Goal: Check status: Check status

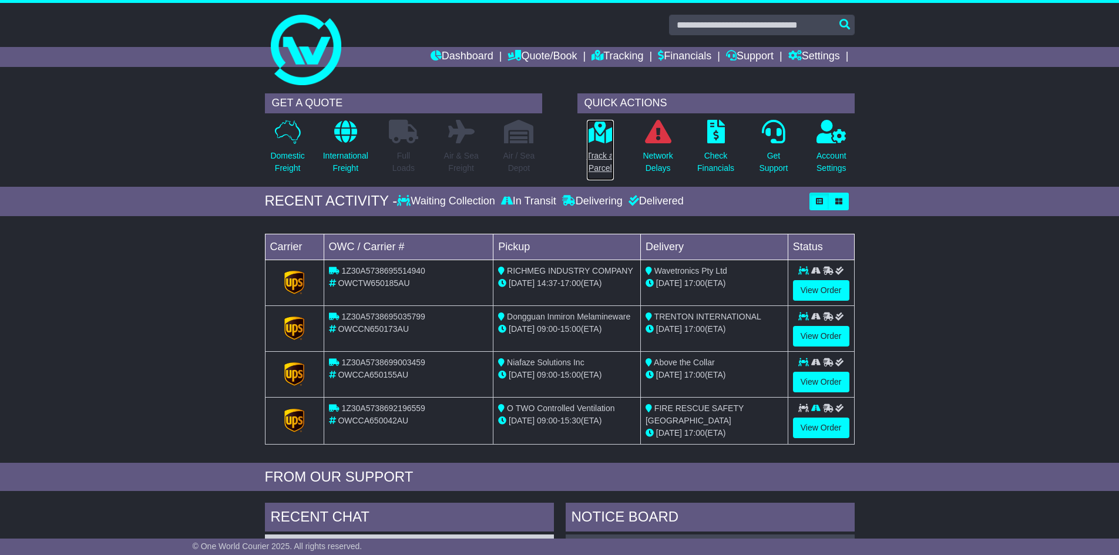
click at [597, 147] on link "Track a Parcel" at bounding box center [600, 150] width 28 height 62
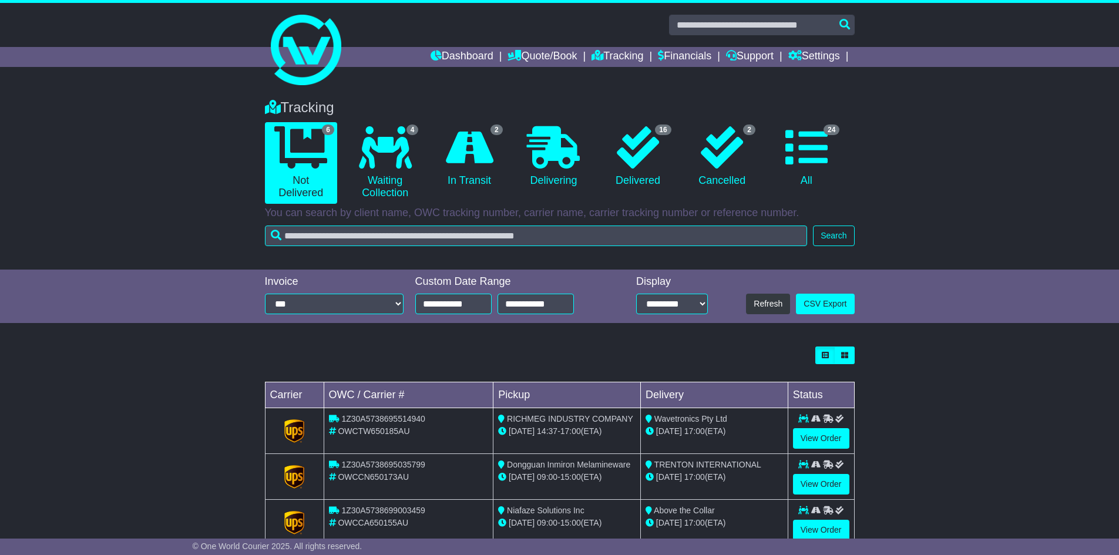
click at [819, 166] on icon at bounding box center [806, 147] width 42 height 42
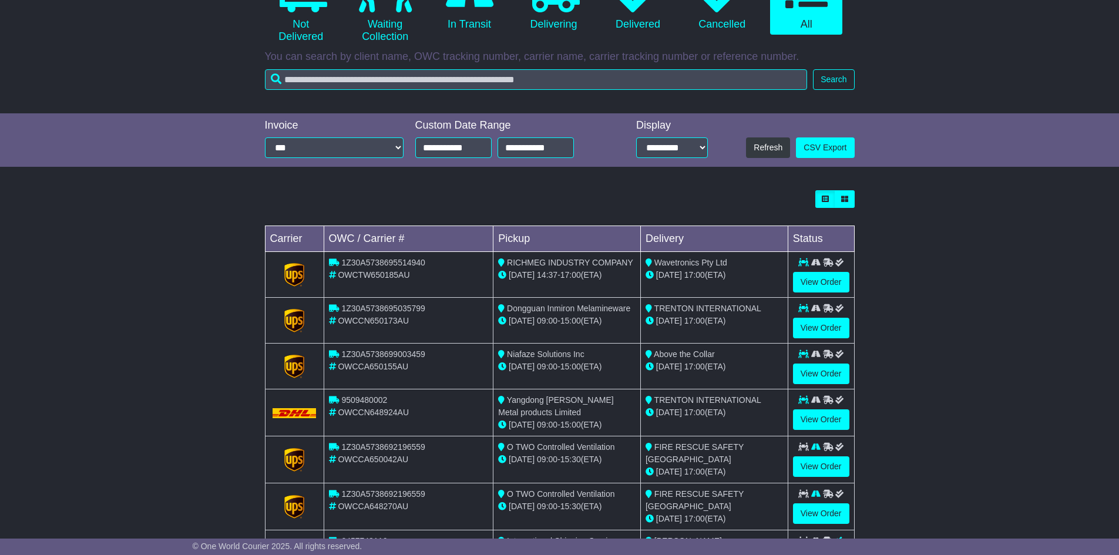
scroll to position [294, 0]
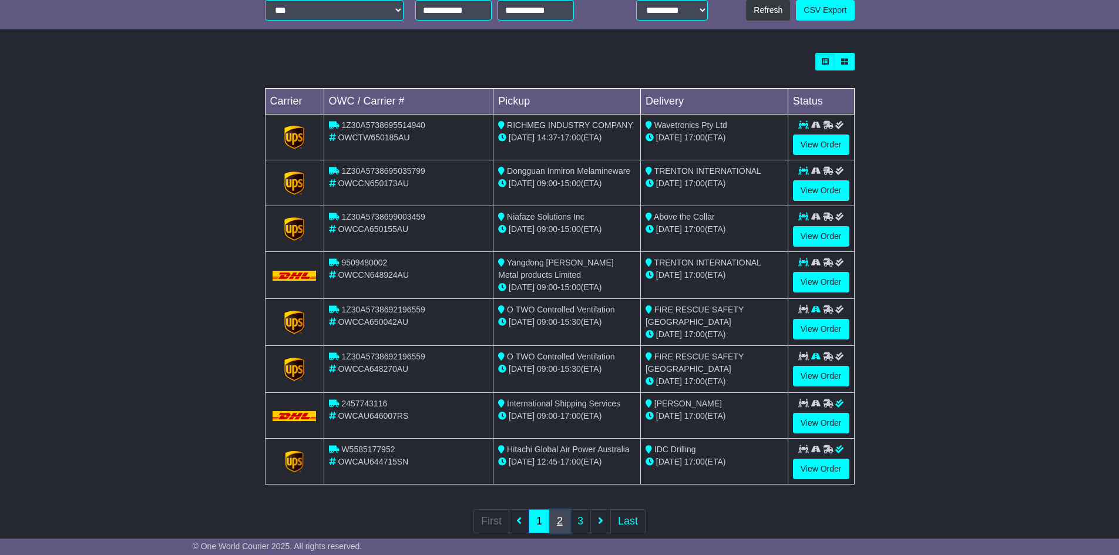
click at [563, 522] on link "2" at bounding box center [559, 521] width 21 height 24
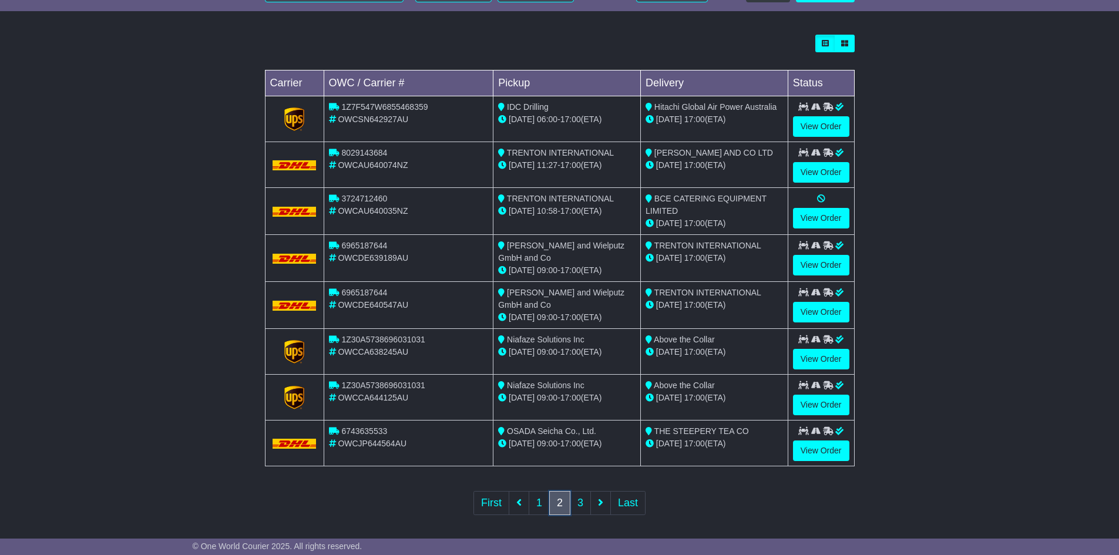
scroll to position [315, 0]
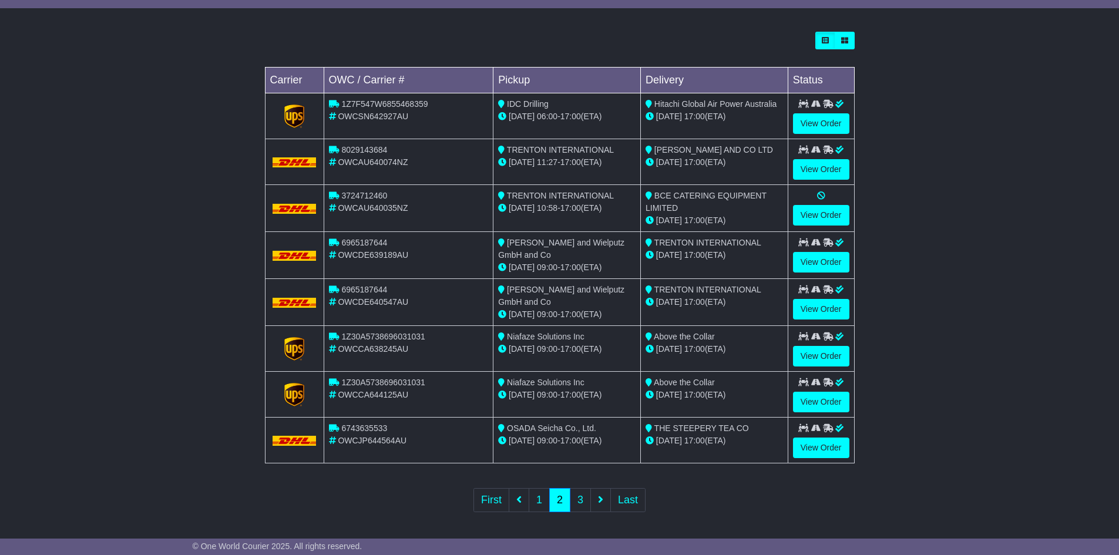
click at [582, 510] on nav "First 1 2 3 Last" at bounding box center [560, 502] width 590 height 52
click at [581, 499] on link "3" at bounding box center [580, 500] width 21 height 24
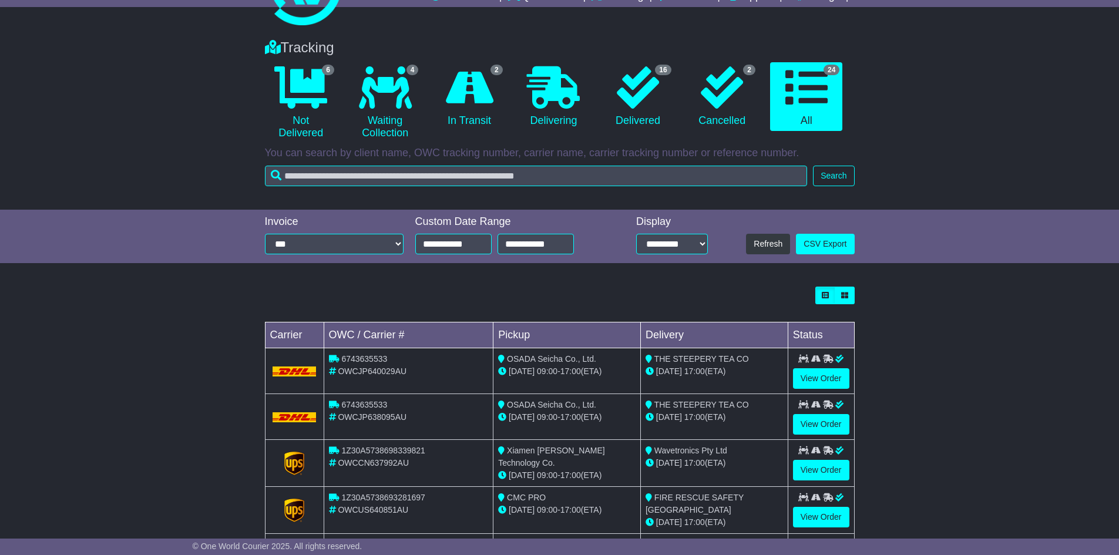
scroll to position [176, 0]
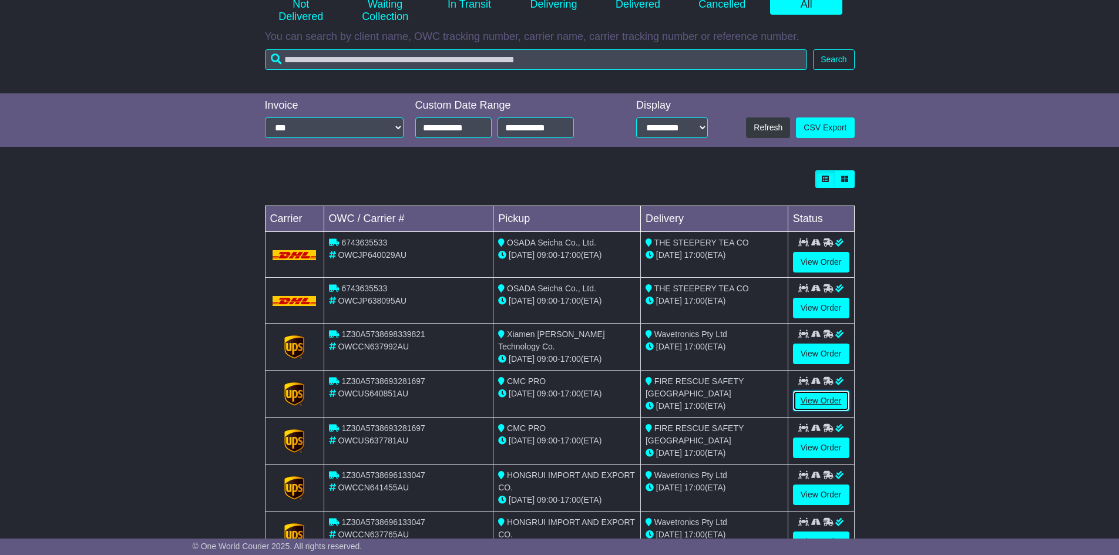
click at [807, 396] on link "View Order" at bounding box center [821, 401] width 56 height 21
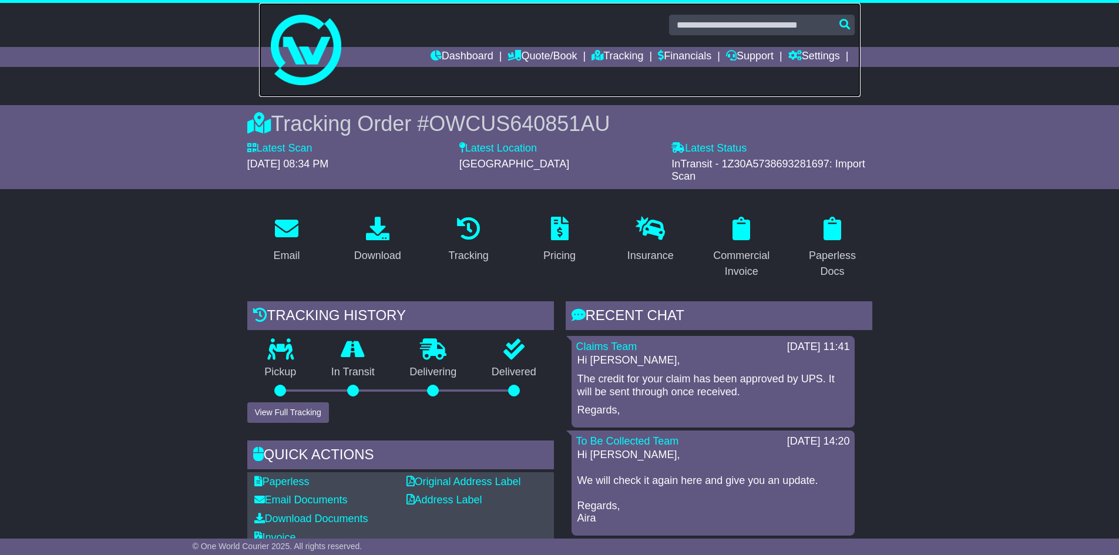
click at [453, 46] on link at bounding box center [559, 50] width 601 height 94
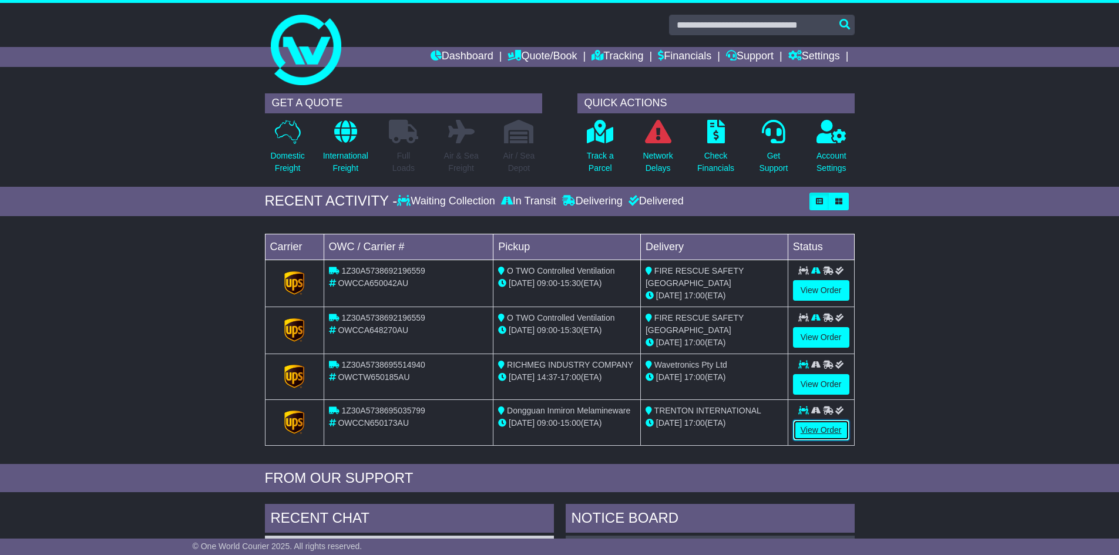
click at [820, 426] on link "View Order" at bounding box center [821, 430] width 56 height 21
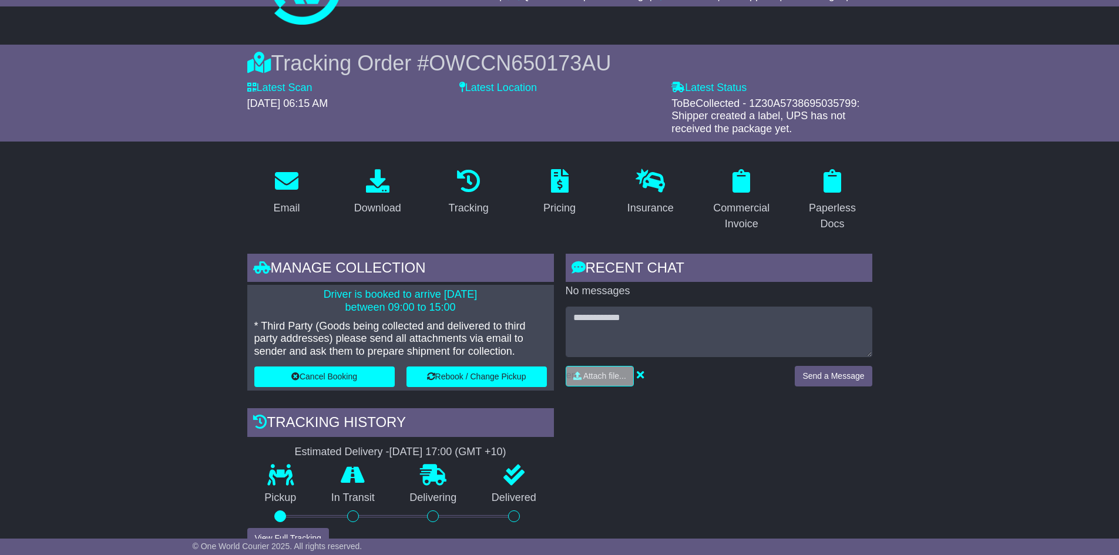
scroll to position [176, 0]
